Goal: Task Accomplishment & Management: Manage account settings

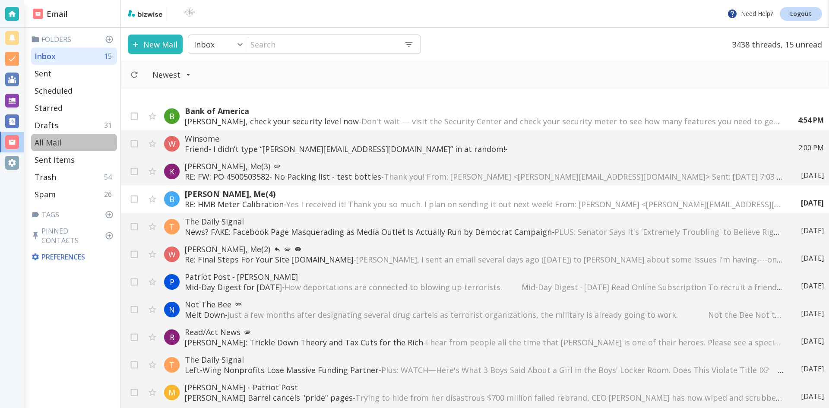
click at [51, 140] on p "All Mail" at bounding box center [48, 142] width 27 height 10
type input "5"
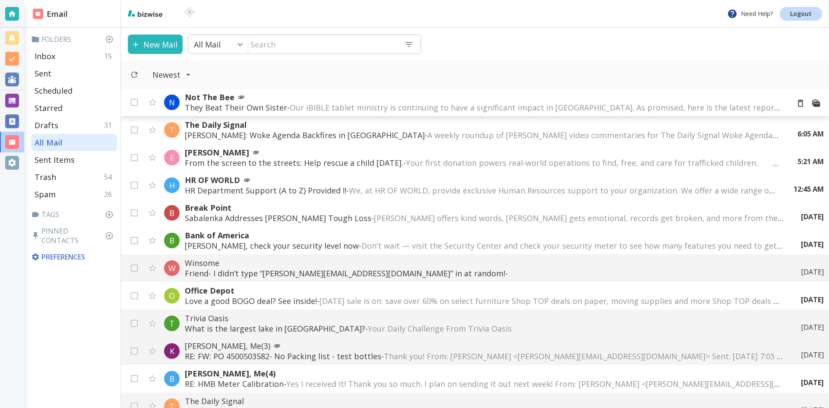
click at [484, 104] on span "Our iBIBLE tablet ministry is continuing to have a significant impact in [GEOGR…" at bounding box center [750, 107] width 920 height 10
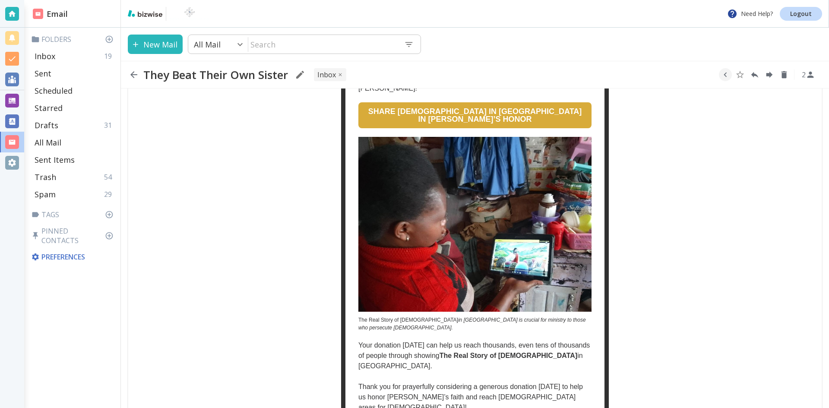
scroll to position [1123, 0]
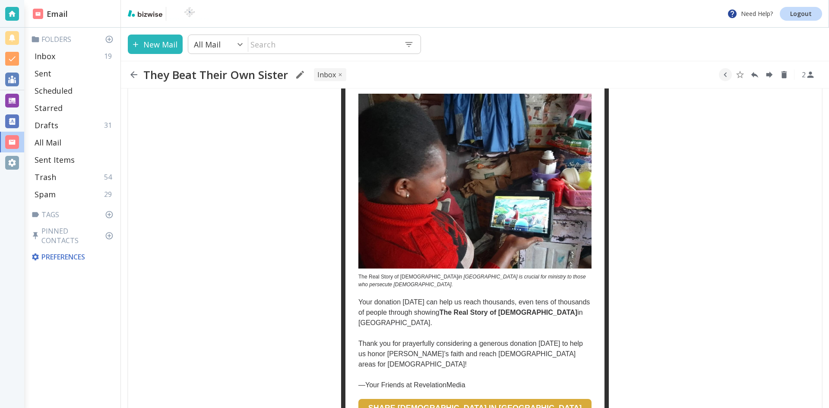
click at [133, 73] on icon "button" at bounding box center [133, 74] width 7 height 7
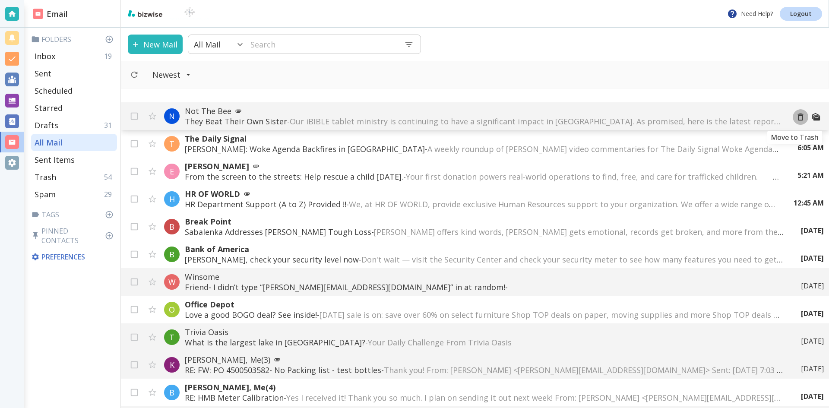
click at [796, 117] on icon "Move to Trash" at bounding box center [801, 117] width 10 height 10
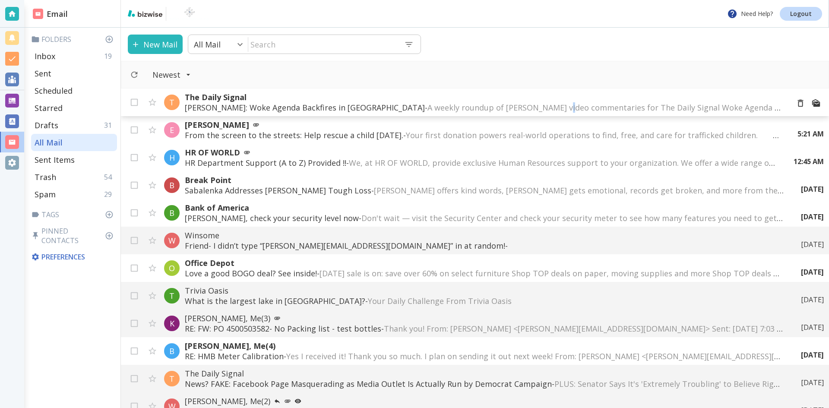
click at [521, 107] on span "A weekly roundup of [PERSON_NAME] video commentaries for The Daily Signal Woke …" at bounding box center [840, 107] width 825 height 10
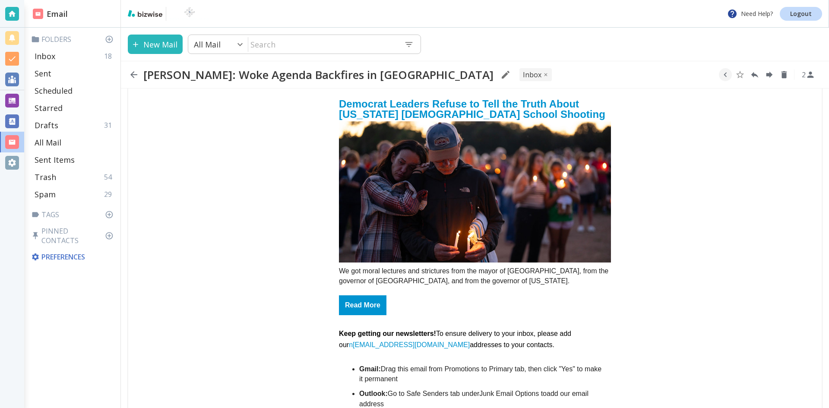
scroll to position [821, 0]
